Goal: Communication & Community: Answer question/provide support

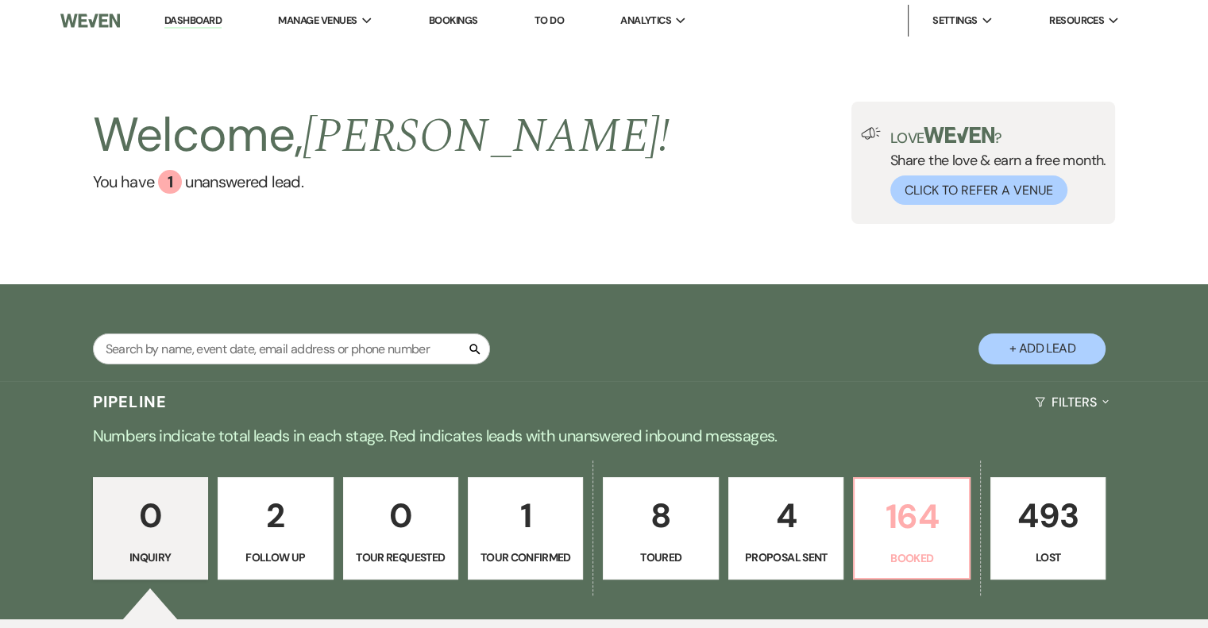
click at [905, 529] on p "164" at bounding box center [911, 516] width 95 height 53
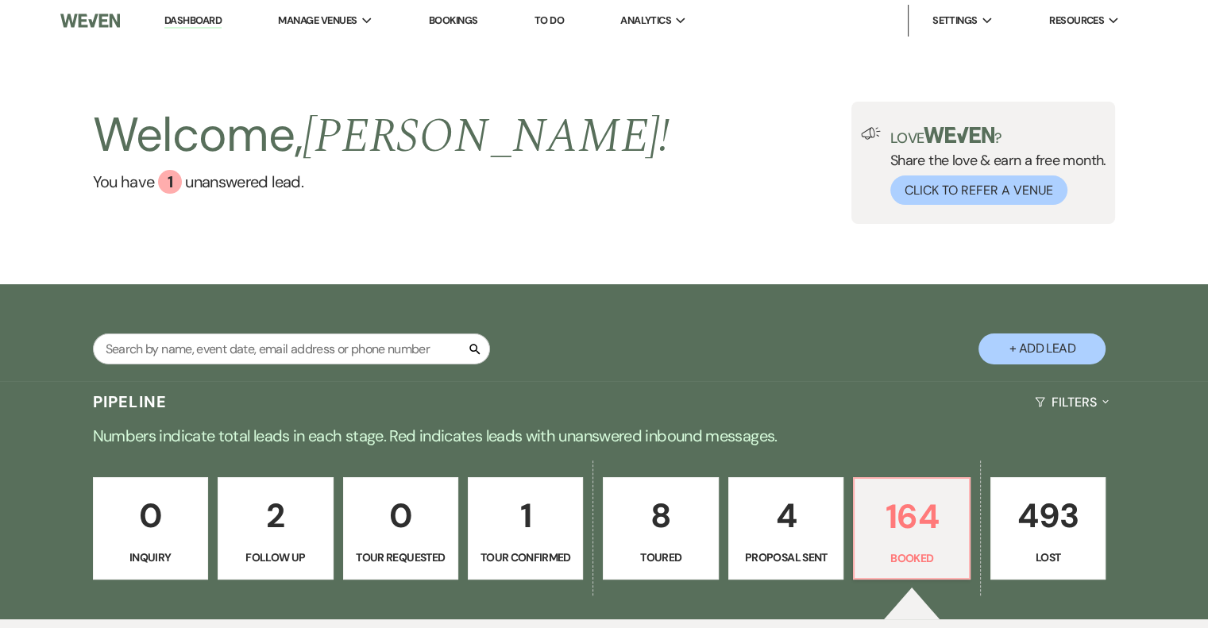
click at [446, 458] on div "0 Inquiry 2 Follow Up 0 Tour Requested 1 Tour Confirmed 8 Toured 4 Proposal Sen…" at bounding box center [605, 539] width 1144 height 162
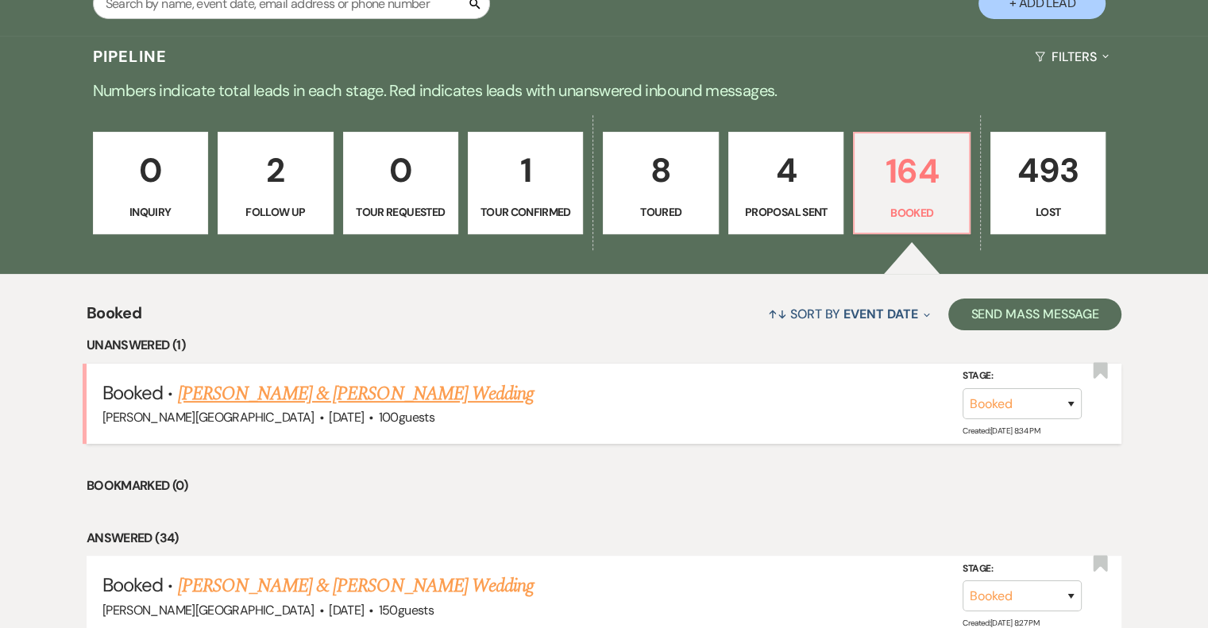
click at [353, 401] on link "Jinju Hwang & Alejandro Almanza's Wedding" at bounding box center [356, 394] width 356 height 29
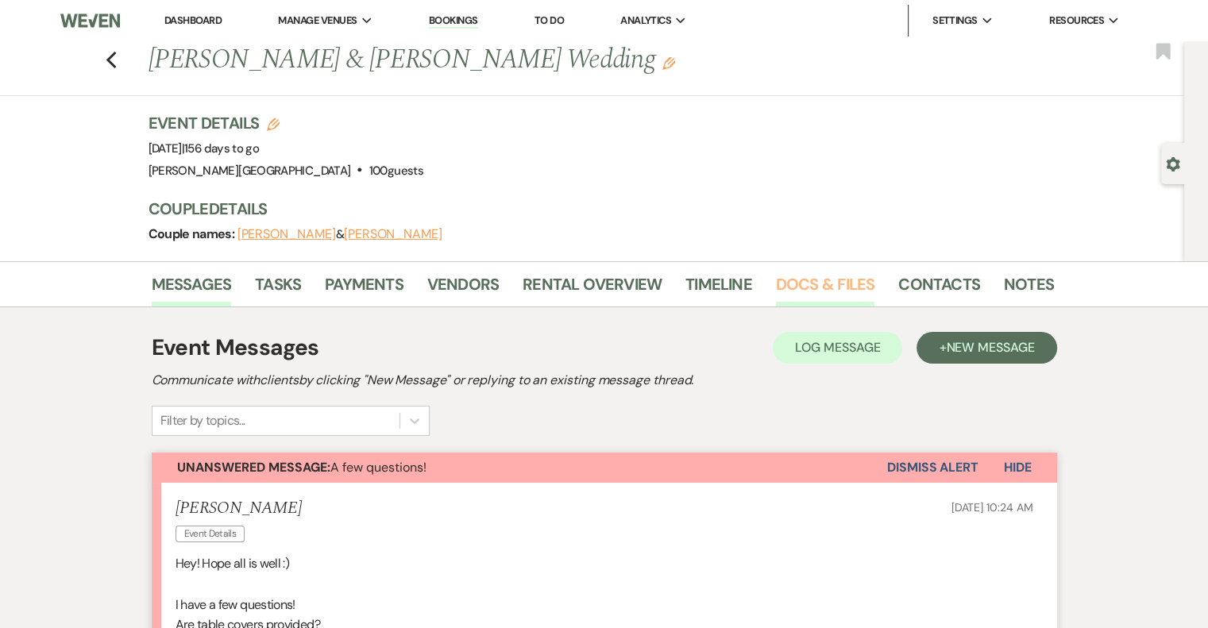
click at [859, 284] on link "Docs & Files" at bounding box center [825, 289] width 98 height 35
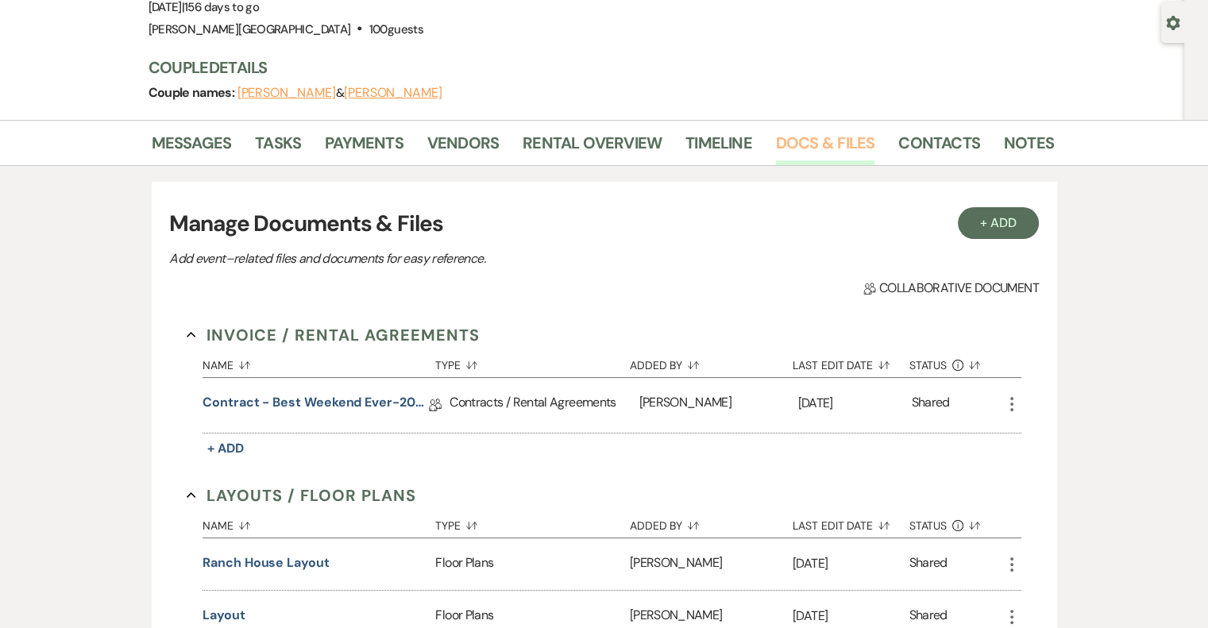
scroll to position [159, 0]
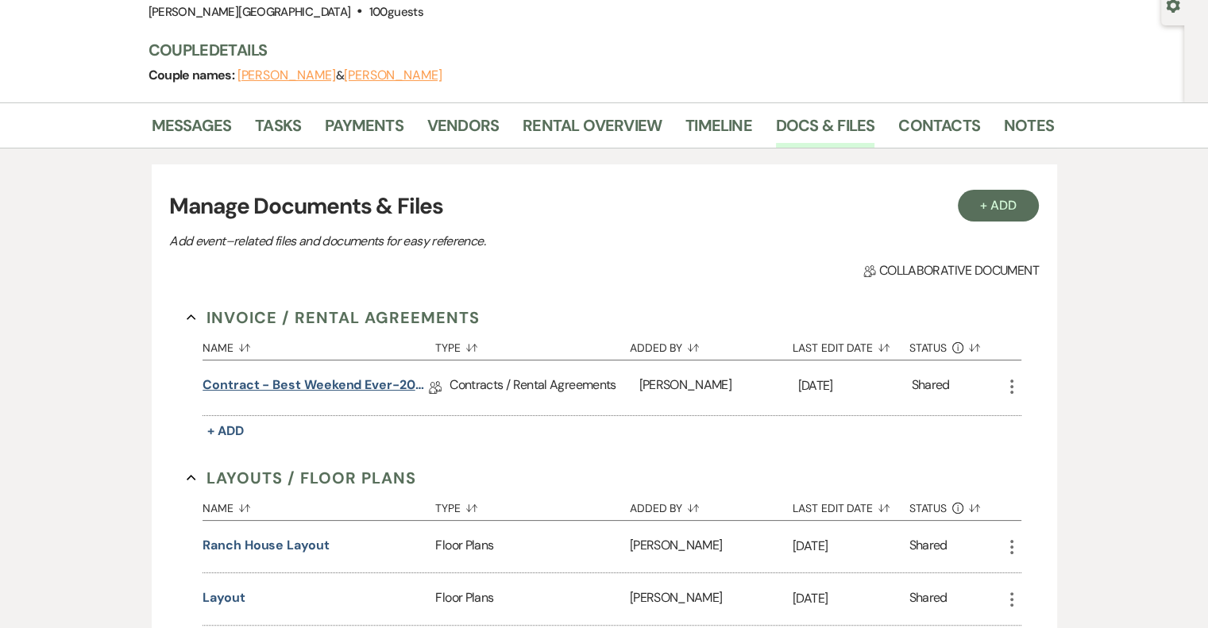
click at [256, 388] on link "Contract - Best Weekend Ever-2026" at bounding box center [316, 388] width 226 height 25
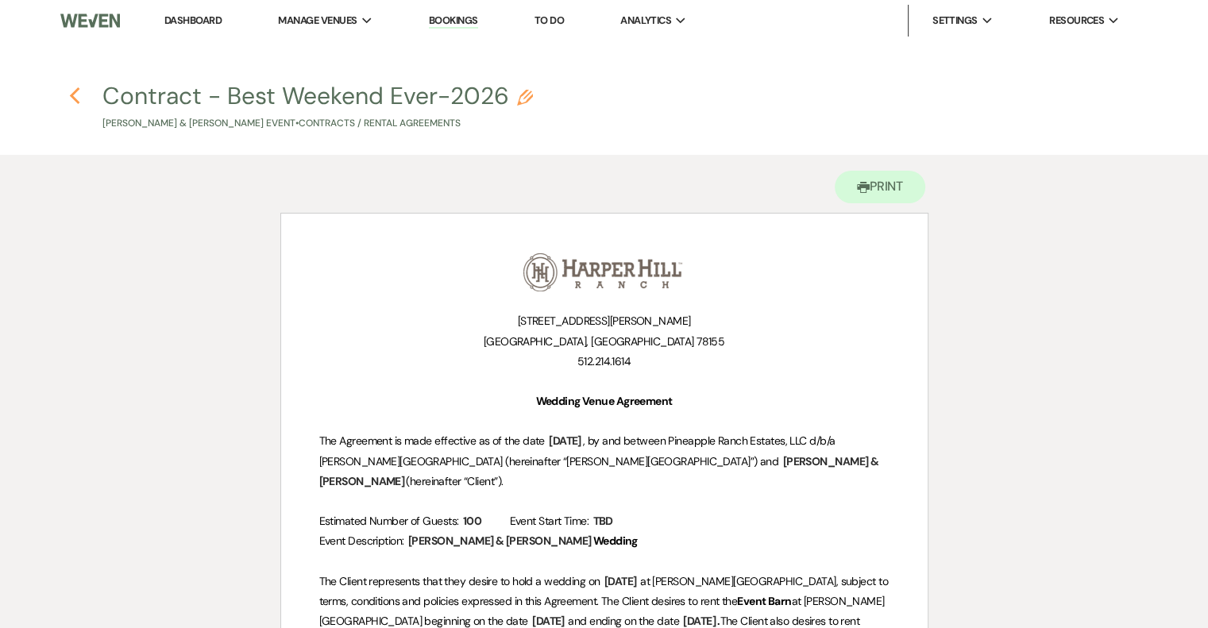
click at [73, 95] on icon "Previous" at bounding box center [75, 96] width 12 height 19
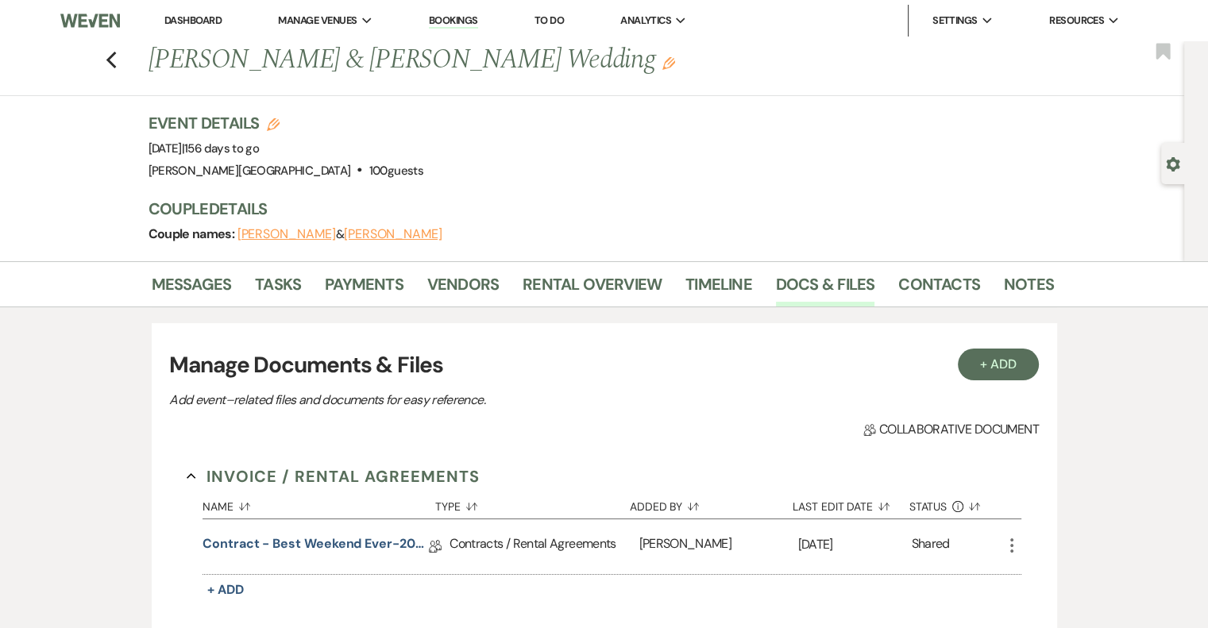
scroll to position [159, 0]
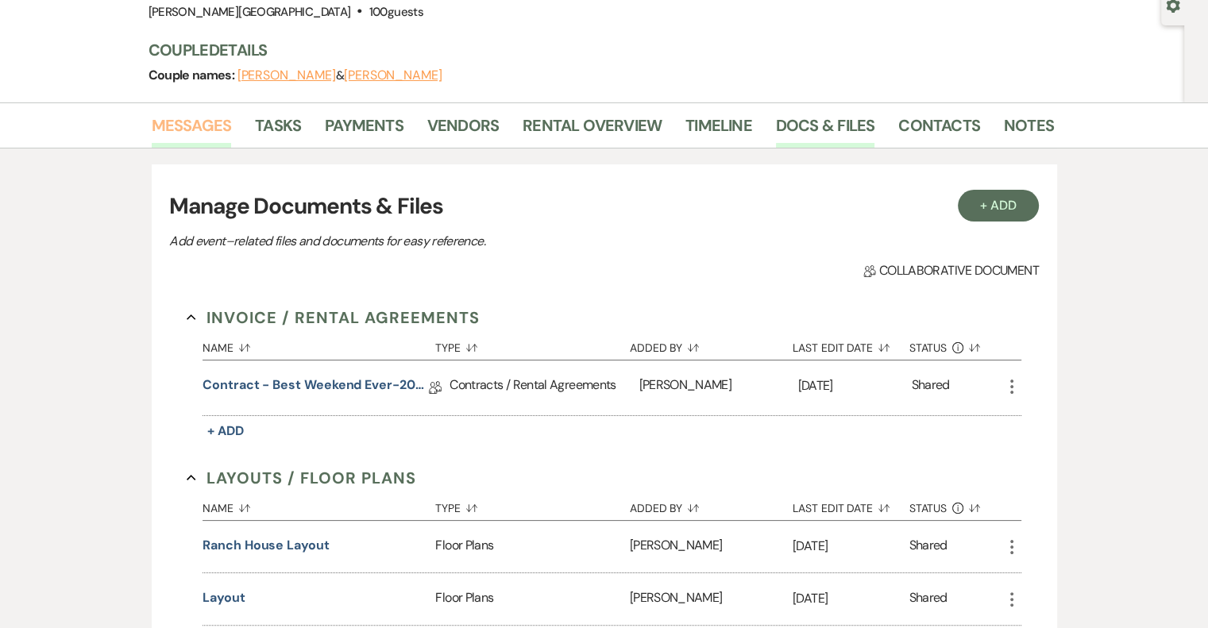
click at [173, 128] on link "Messages" at bounding box center [192, 130] width 80 height 35
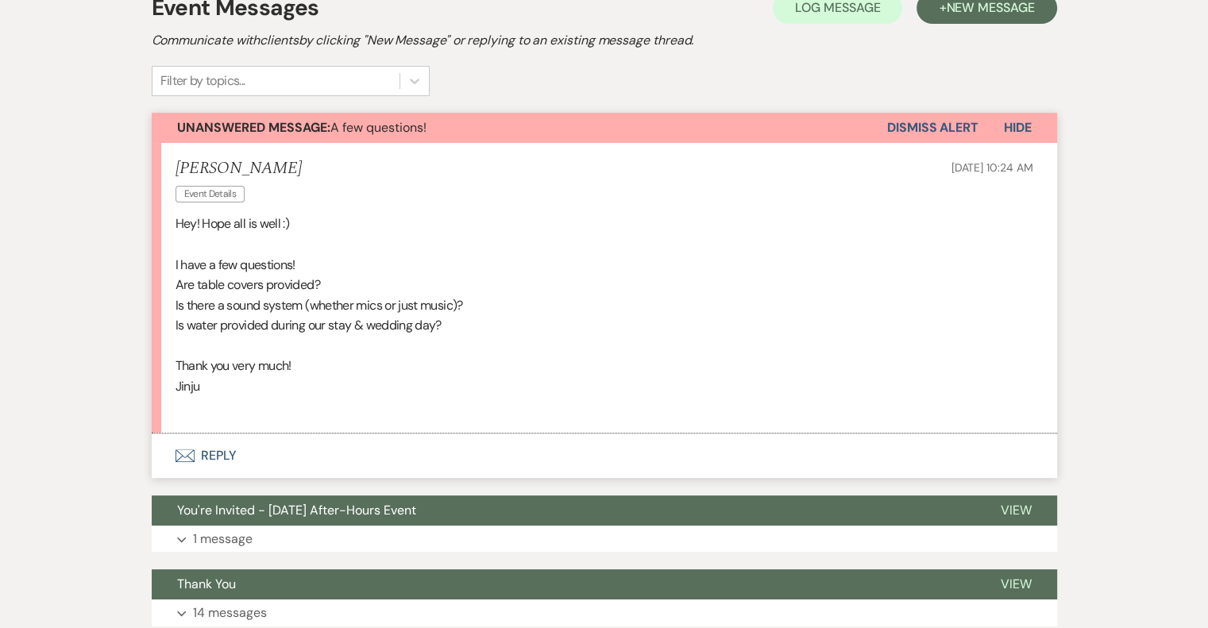
scroll to position [397, 0]
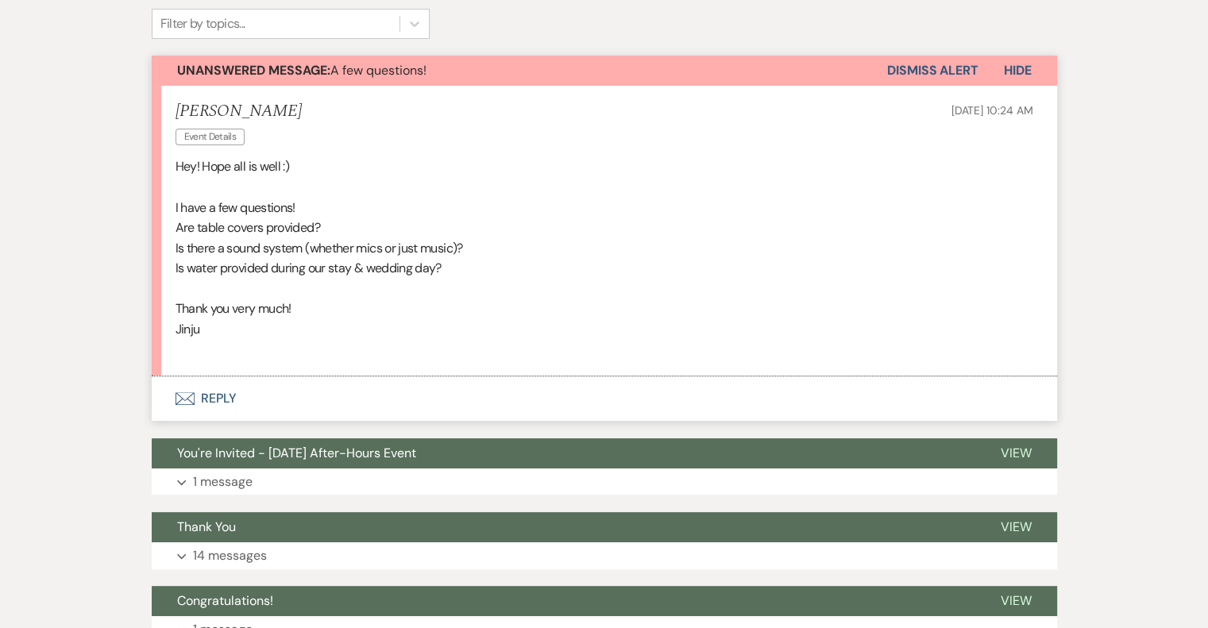
click at [216, 403] on button "Envelope Reply" at bounding box center [604, 398] width 905 height 44
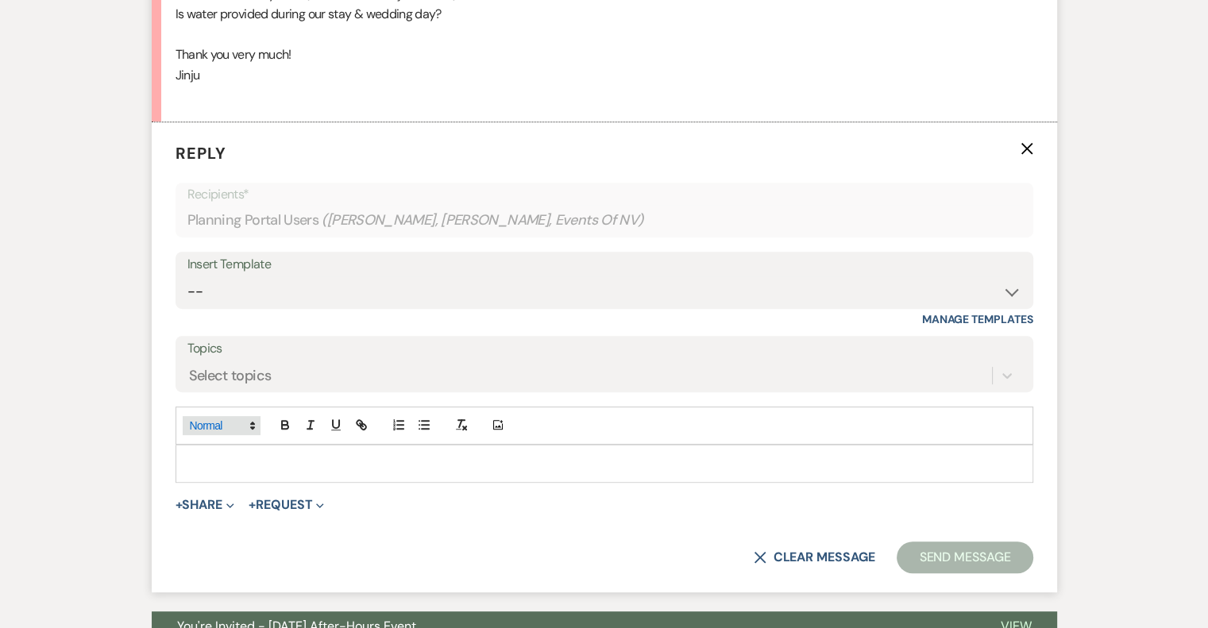
scroll to position [652, 0]
click at [246, 457] on p at bounding box center [604, 462] width 832 height 17
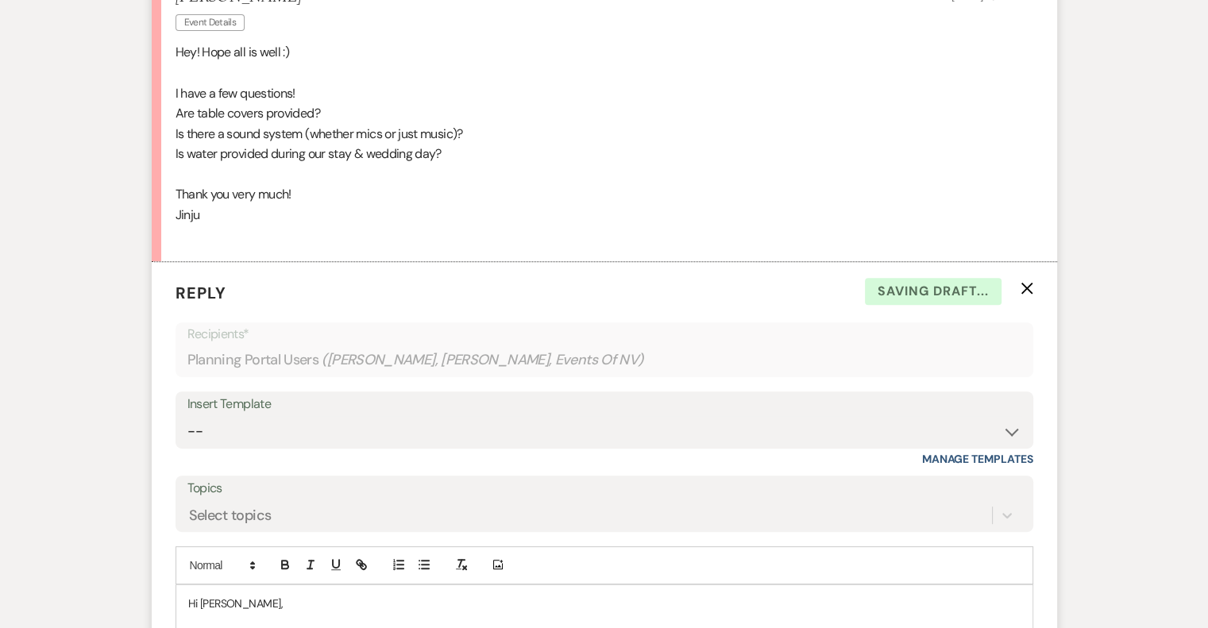
scroll to position [731, 0]
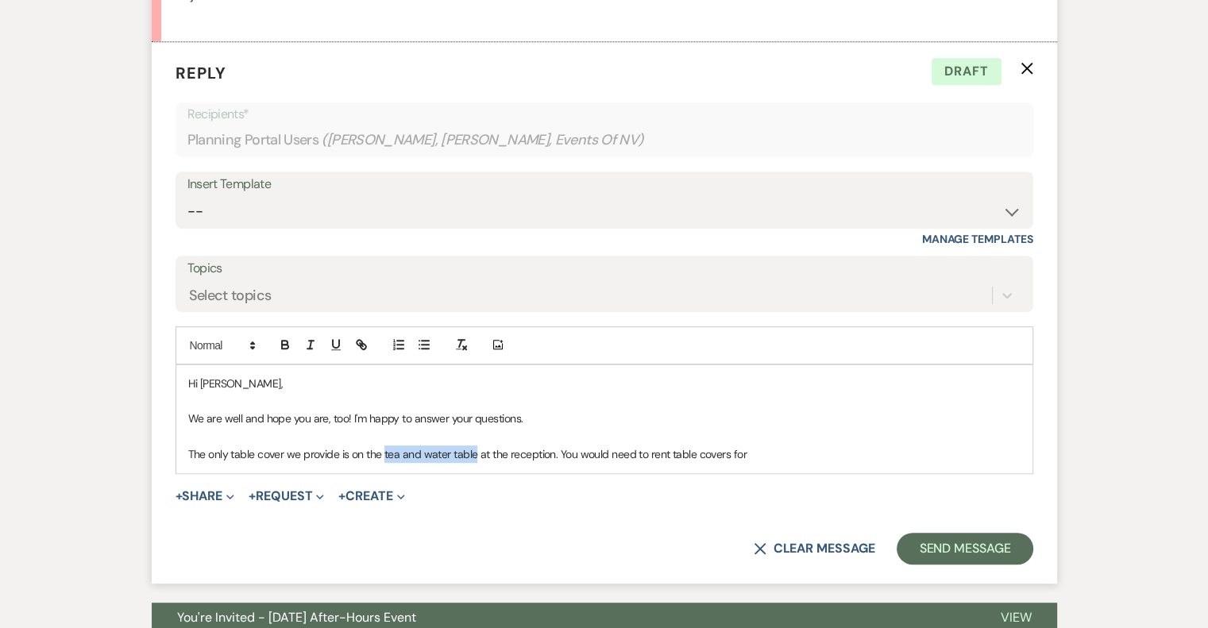
drag, startPoint x: 474, startPoint y: 456, endPoint x: 382, endPoint y: 458, distance: 92.2
click at [382, 458] on p "The only table cover we provide is on the tea and water table at the reception.…" at bounding box center [604, 454] width 832 height 17
click at [812, 448] on p "The only table cover we provide is on the non-alcoholic drinks table at the rec…" at bounding box center [604, 454] width 832 height 17
click at [510, 453] on p "The only table cover we provide is on the non-alcoholic drinks table at the rec…" at bounding box center [604, 454] width 832 height 17
drag, startPoint x: 696, startPoint y: 452, endPoint x: 621, endPoint y: 455, distance: 74.7
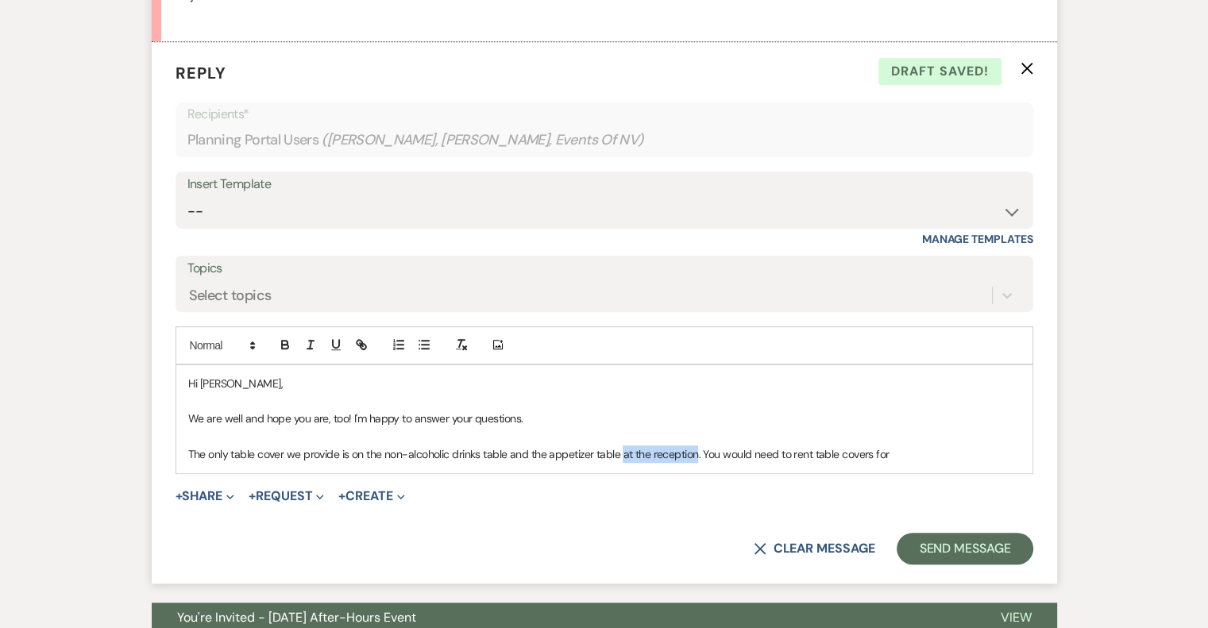
click at [621, 455] on p "The only table cover we provide is on the non-alcoholic drinks table and the ap…" at bounding box center [604, 454] width 832 height 17
click at [933, 458] on p "The only table cover we provide is on the non-alcoholic drinks table and the ap…" at bounding box center [604, 454] width 832 height 17
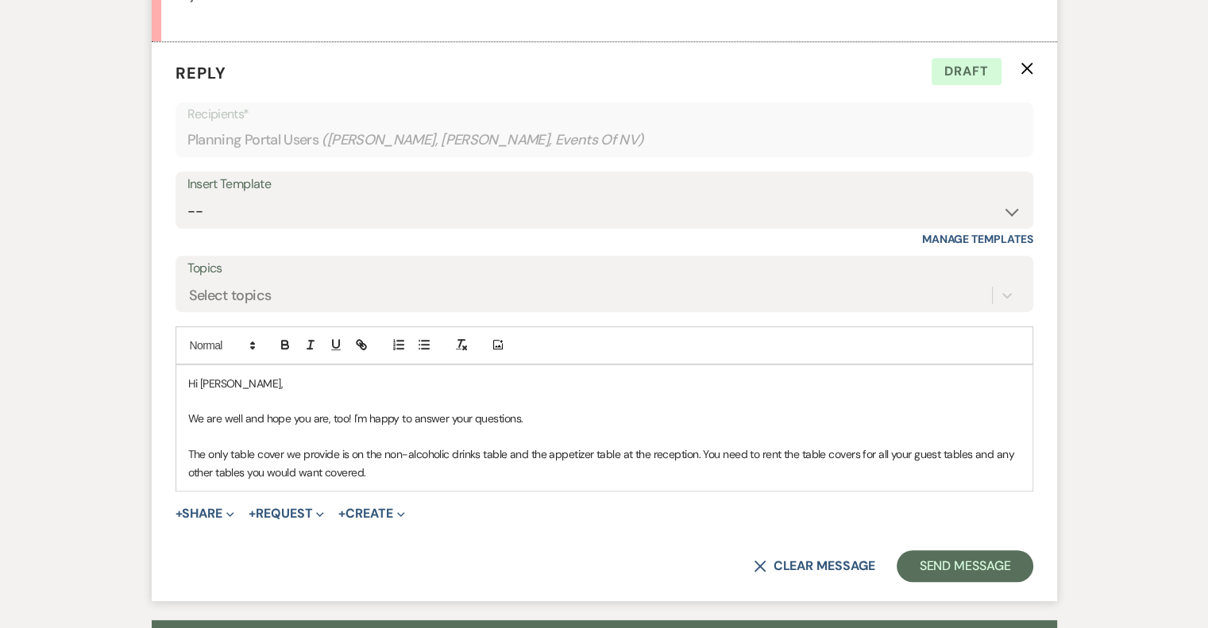
click at [418, 469] on p "The only table cover we provide is on the non-alcoholic drinks table and the ap…" at bounding box center [604, 464] width 832 height 36
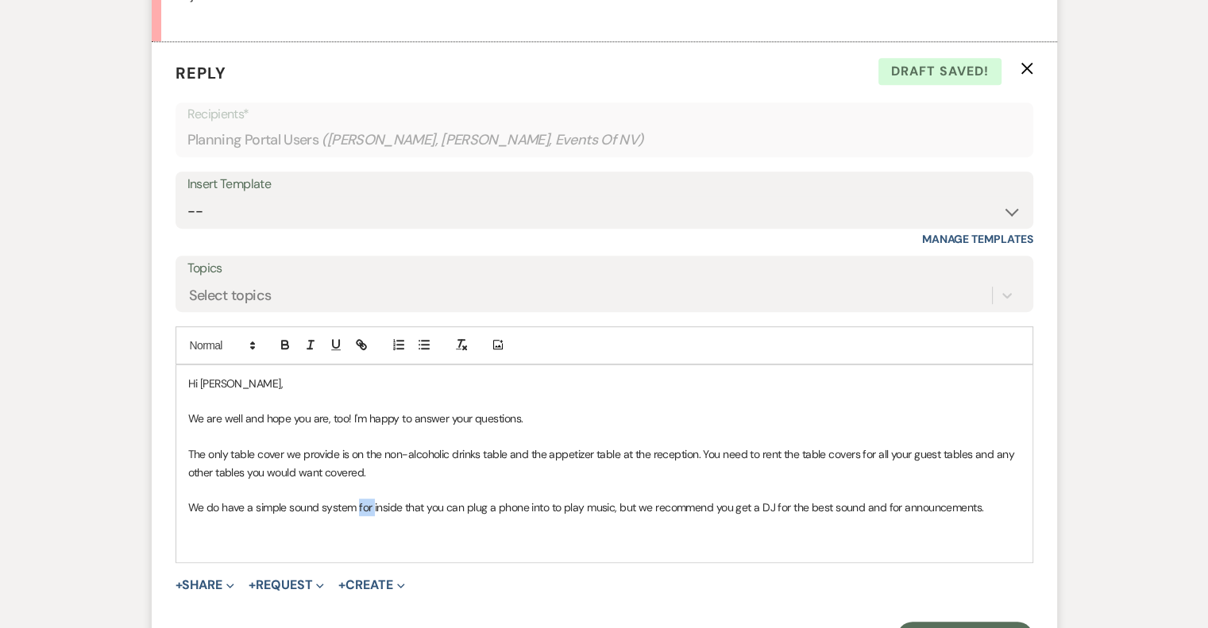
drag, startPoint x: 369, startPoint y: 506, endPoint x: 356, endPoint y: 507, distance: 13.6
click at [356, 507] on p "We do have a simple sound system for inside that you can plug a phone into to p…" at bounding box center [604, 507] width 832 height 17
click at [386, 507] on p "We do have a simple sound system inside that you can plug a phone into to play …" at bounding box center [604, 507] width 832 height 17
click at [555, 507] on p "We do have a simple sound system inside the barn that you can plug a phone into…" at bounding box center [604, 507] width 832 height 17
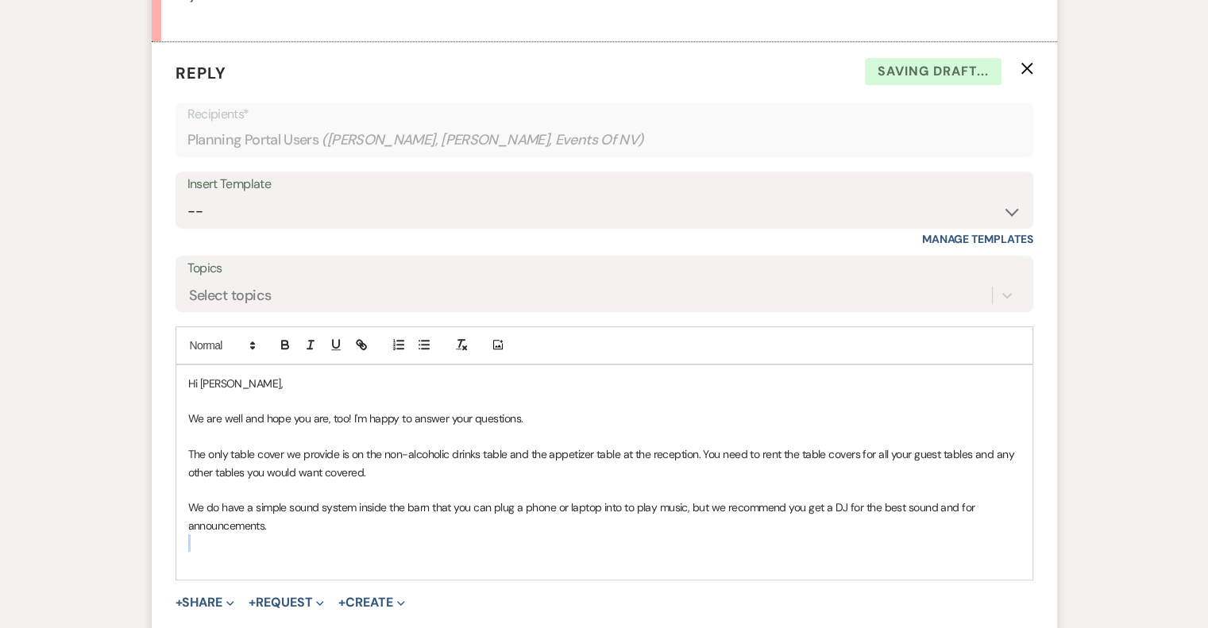
click at [785, 533] on div "Hi Jinju, We are well and hope you are, too! I'm happy to answer your questions…" at bounding box center [604, 472] width 856 height 214
click at [291, 523] on p "We do have a simple sound system inside the barn that you can plug a phone or l…" at bounding box center [604, 517] width 832 height 36
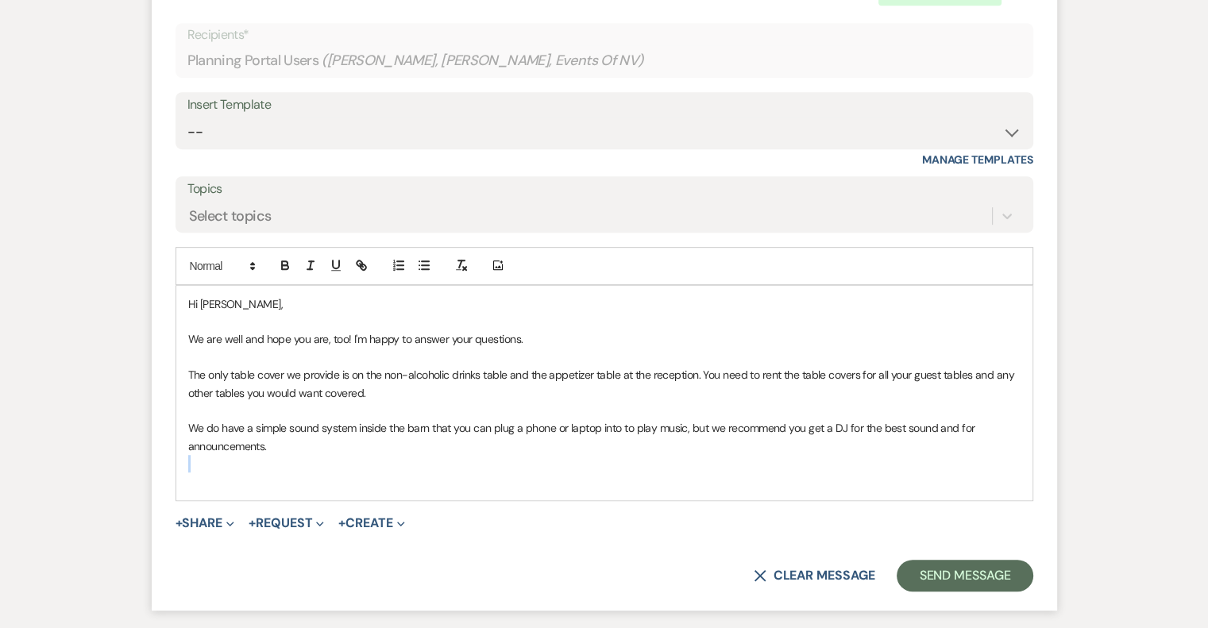
click at [260, 469] on p at bounding box center [604, 463] width 832 height 17
click at [262, 480] on p at bounding box center [604, 481] width 832 height 17
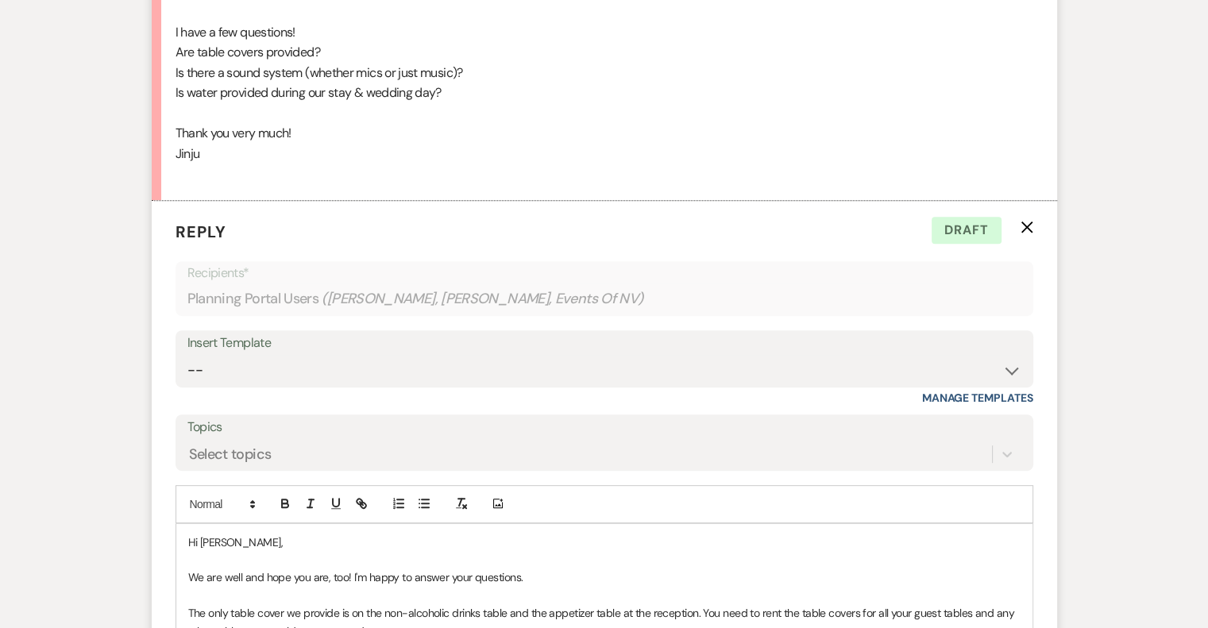
scroll to position [731, 0]
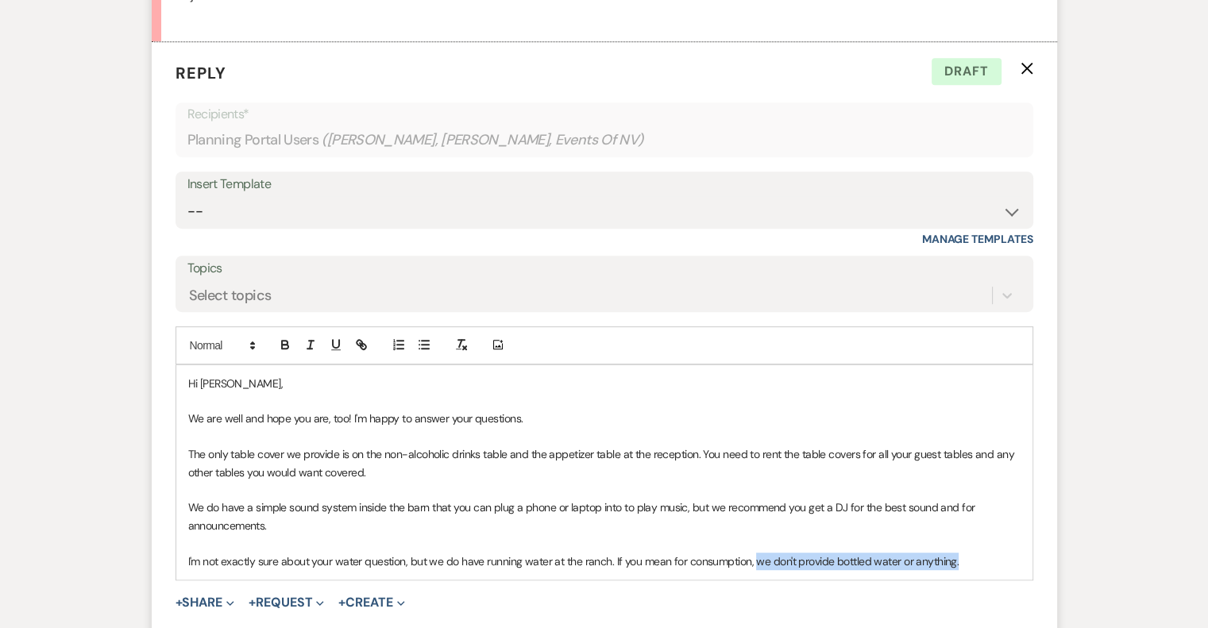
drag, startPoint x: 968, startPoint y: 561, endPoint x: 756, endPoint y: 568, distance: 212.2
click at [756, 568] on p "I'm not exactly sure about your water question, but we do have running water at…" at bounding box center [604, 561] width 832 height 17
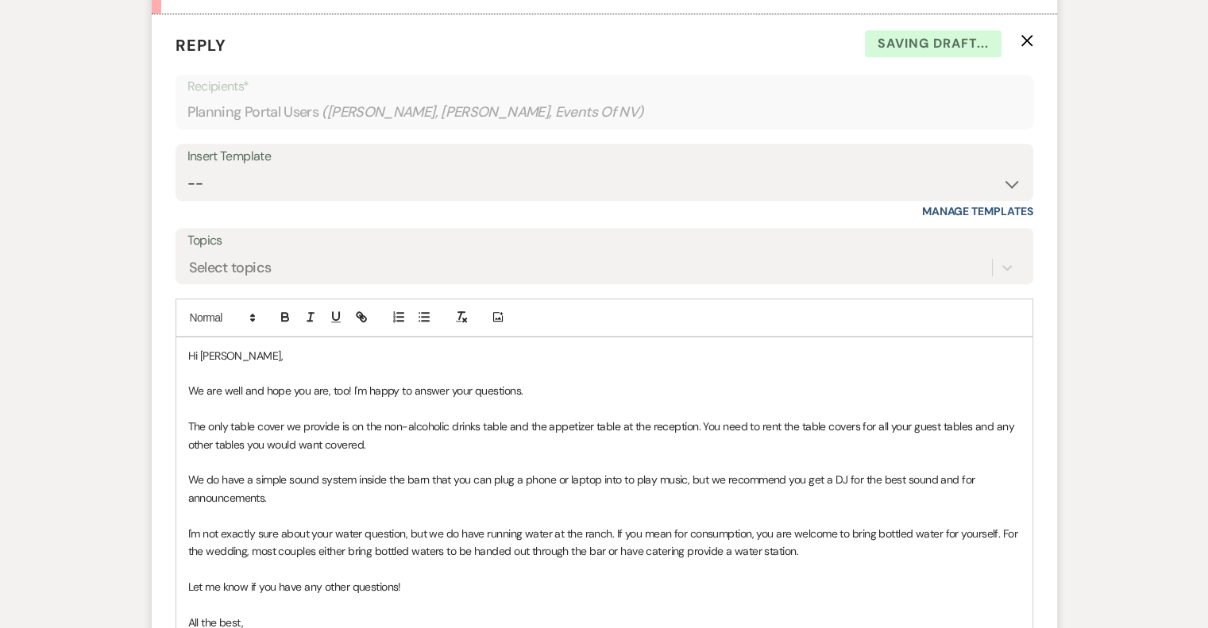
scroll to position [777, 0]
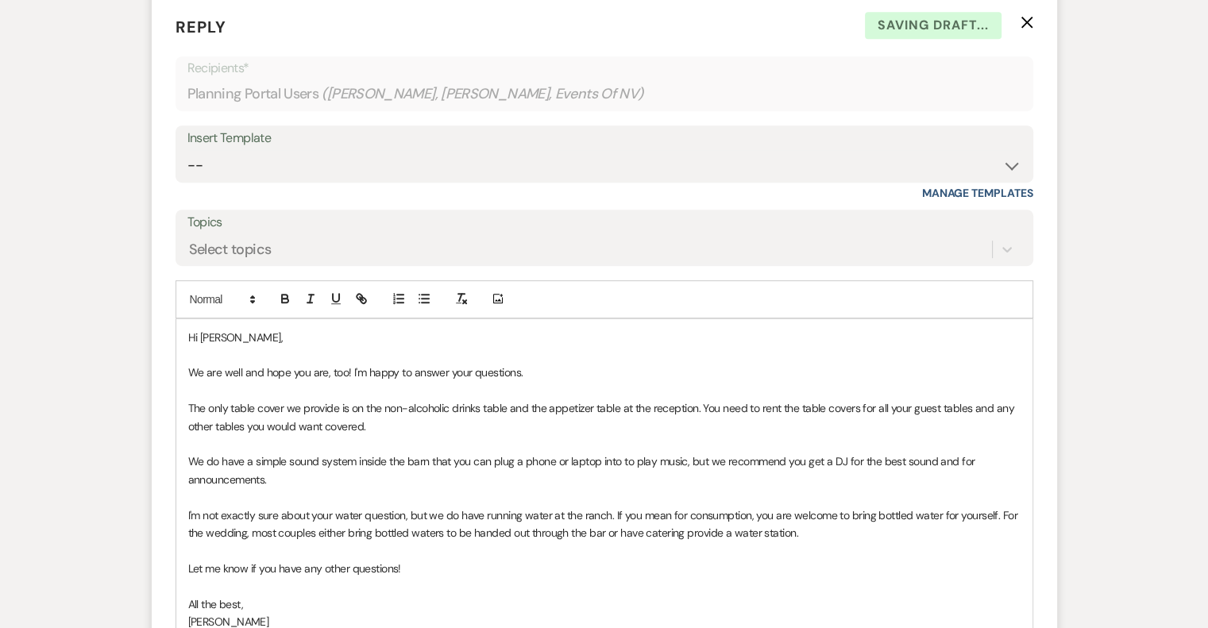
click at [495, 584] on p at bounding box center [604, 585] width 832 height 17
click at [608, 512] on p "I'm not exactly sure about your water question, but we do have running water at…" at bounding box center [604, 525] width 832 height 36
click at [932, 581] on p at bounding box center [604, 585] width 832 height 17
drag, startPoint x: 332, startPoint y: 532, endPoint x: 303, endPoint y: 531, distance: 29.4
click at [303, 531] on p "I'm not exactly sure about your water question, but we do have running water at…" at bounding box center [604, 525] width 832 height 36
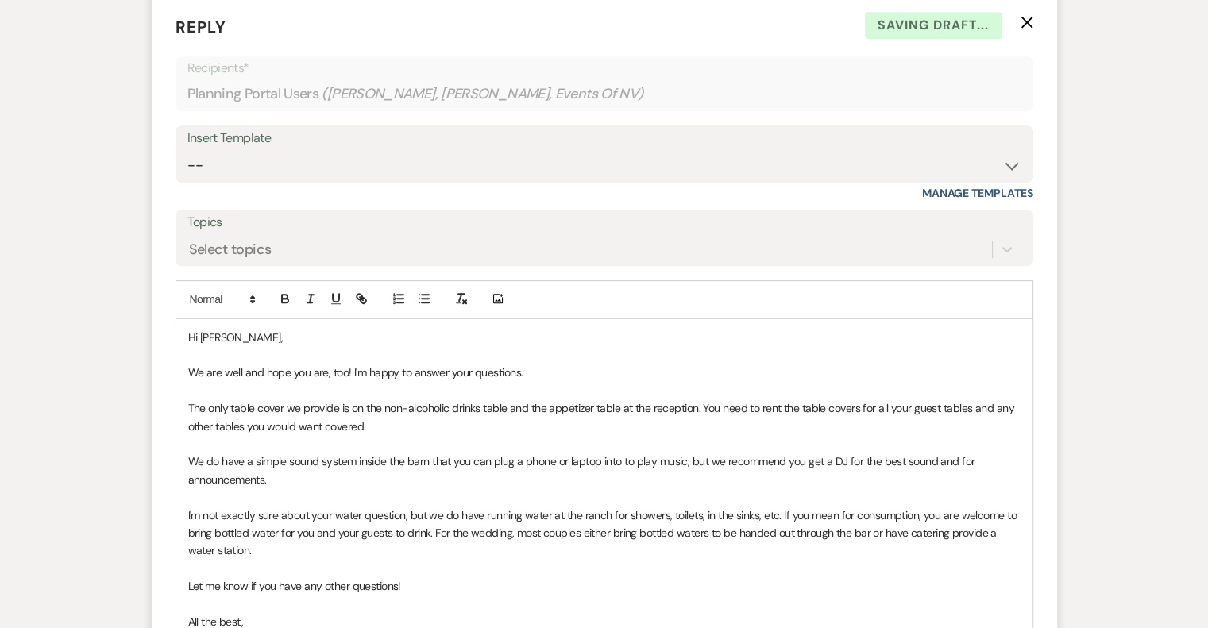
click at [567, 561] on p at bounding box center [604, 568] width 832 height 17
click at [301, 553] on p "I'm not exactly sure about your water question, but we do have running water at…" at bounding box center [604, 533] width 832 height 53
drag, startPoint x: 550, startPoint y: 550, endPoint x: 469, endPoint y: 549, distance: 81.0
click at [469, 549] on p "I'm not exactly sure about your water question, but we do have running water at…" at bounding box center [604, 533] width 832 height 53
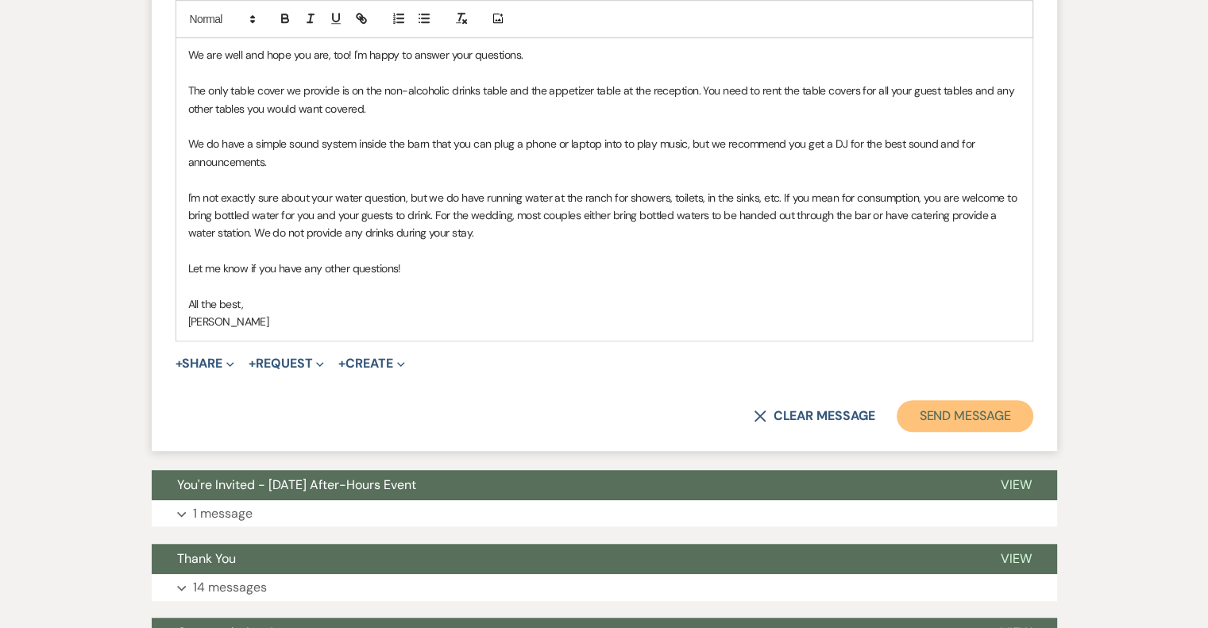
click at [952, 403] on button "Send Message" at bounding box center [965, 416] width 136 height 32
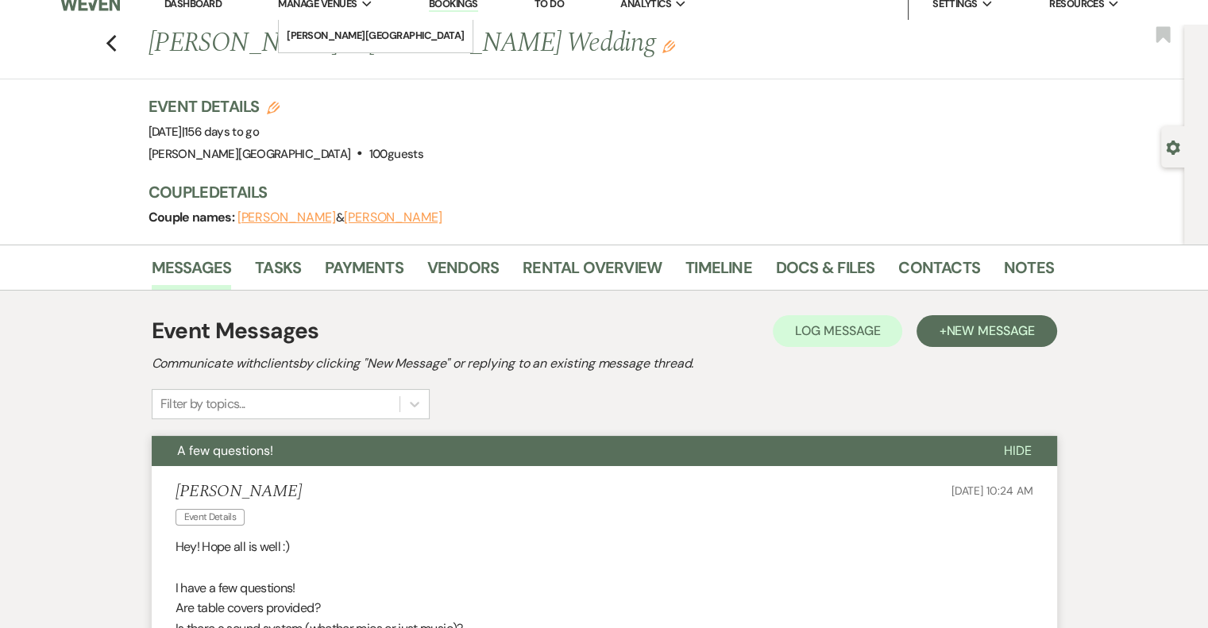
scroll to position [0, 0]
